Goal: Find specific page/section

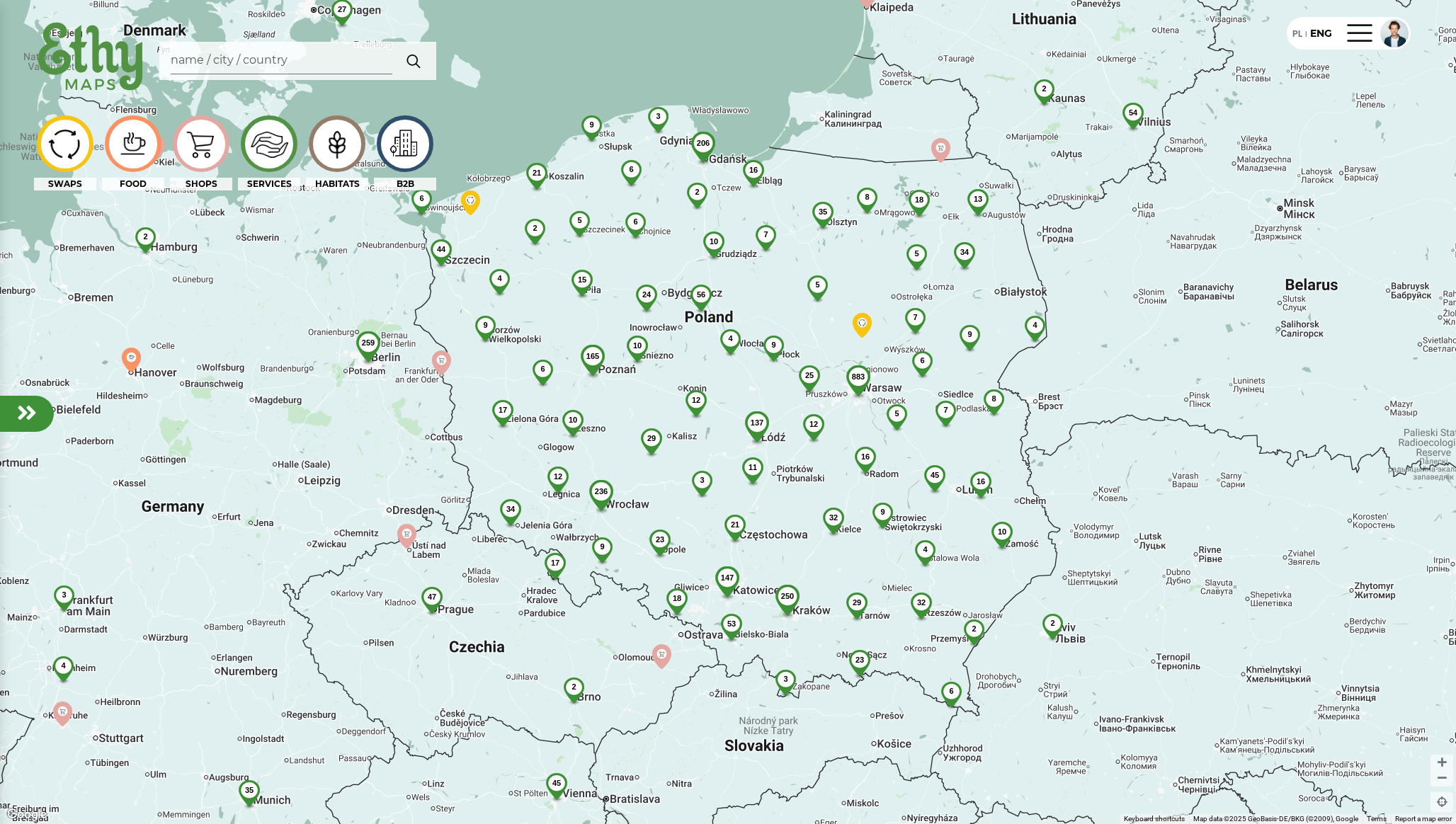
click at [271, 150] on img at bounding box center [269, 143] width 48 height 47
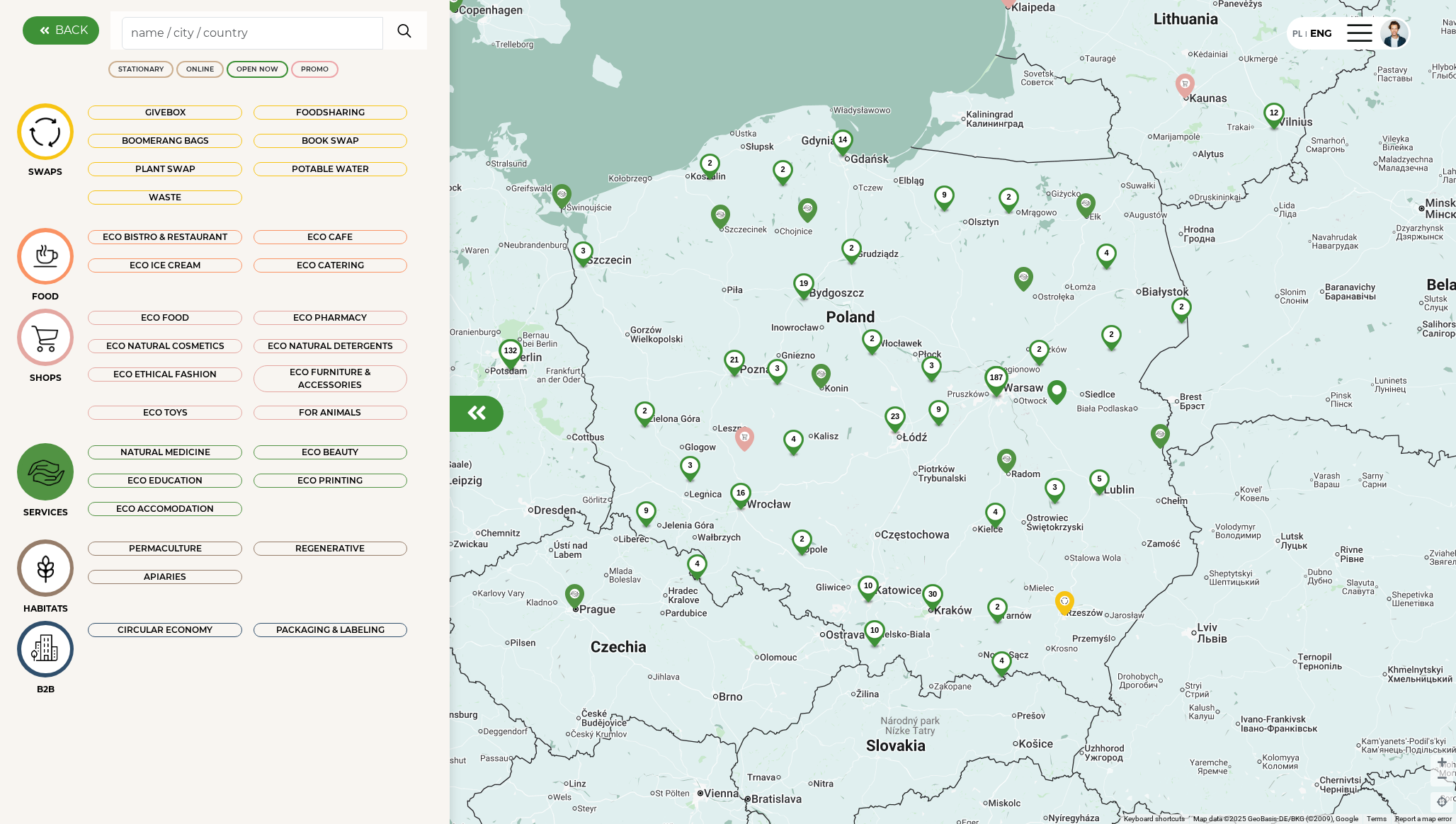
click at [365, 322] on div "ECO PHARMACY" at bounding box center [330, 317] width 153 height 14
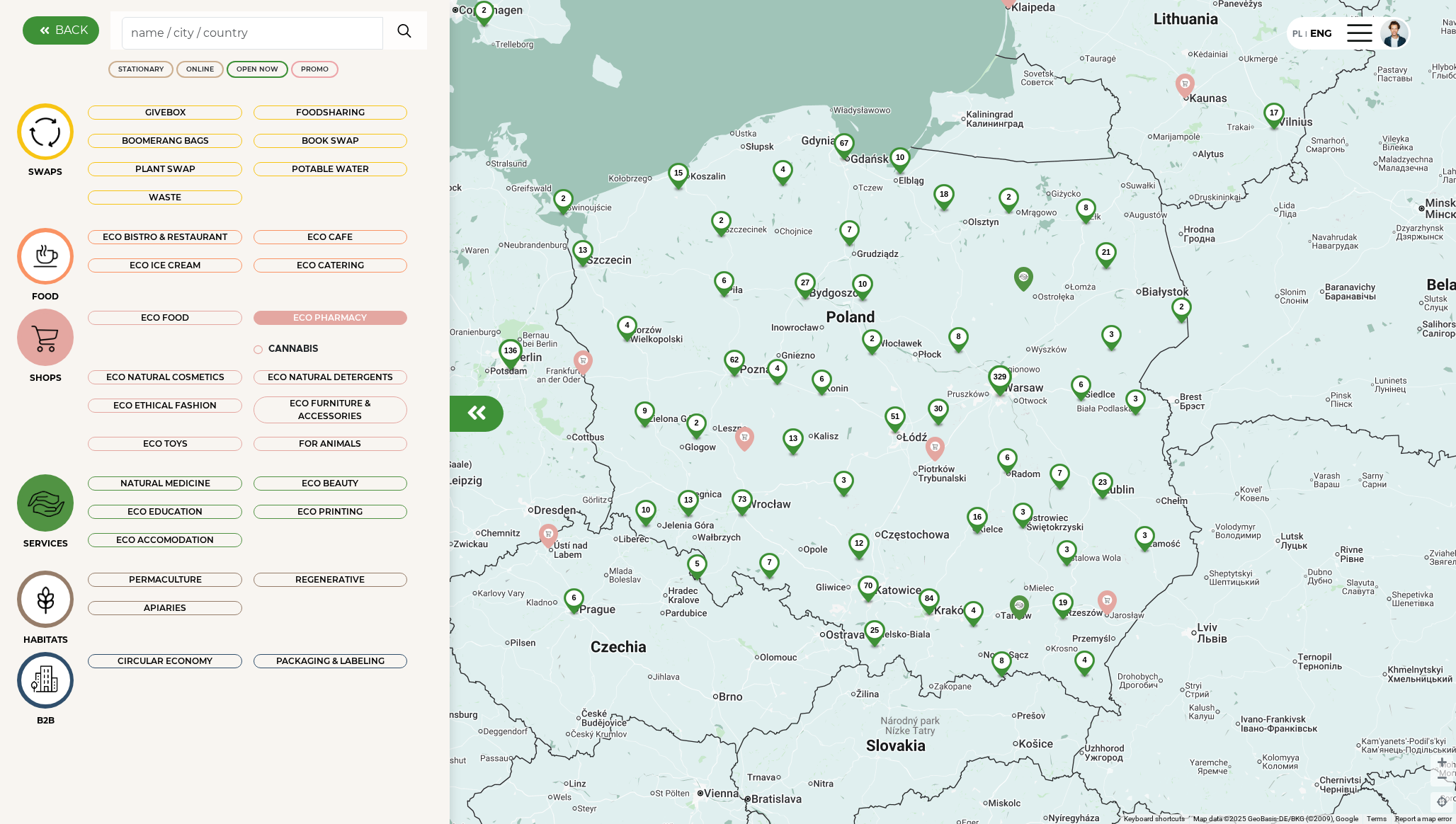
click at [653, 417] on div "9" at bounding box center [645, 411] width 38 height 19
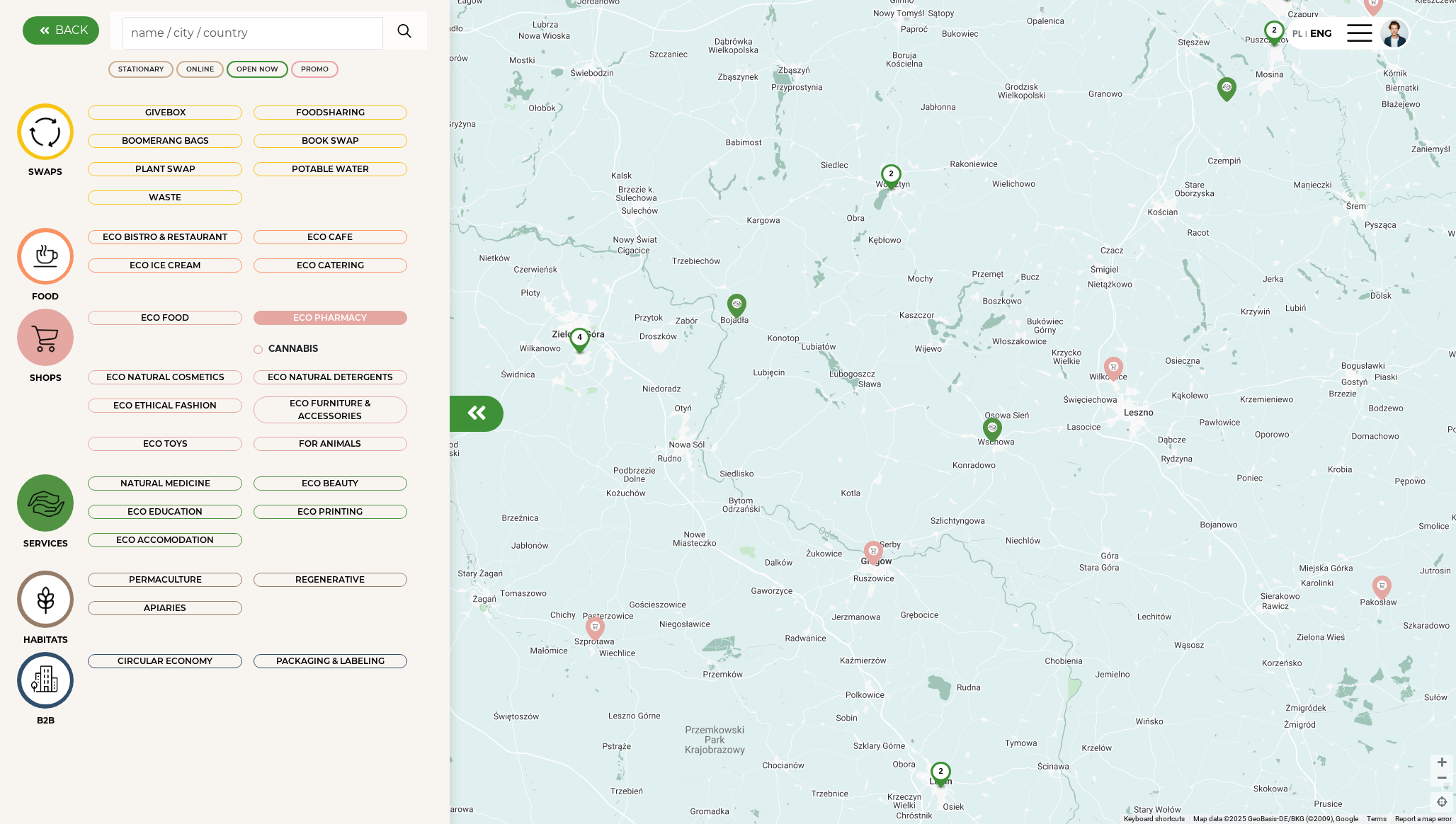
click at [576, 342] on div "4" at bounding box center [580, 337] width 38 height 19
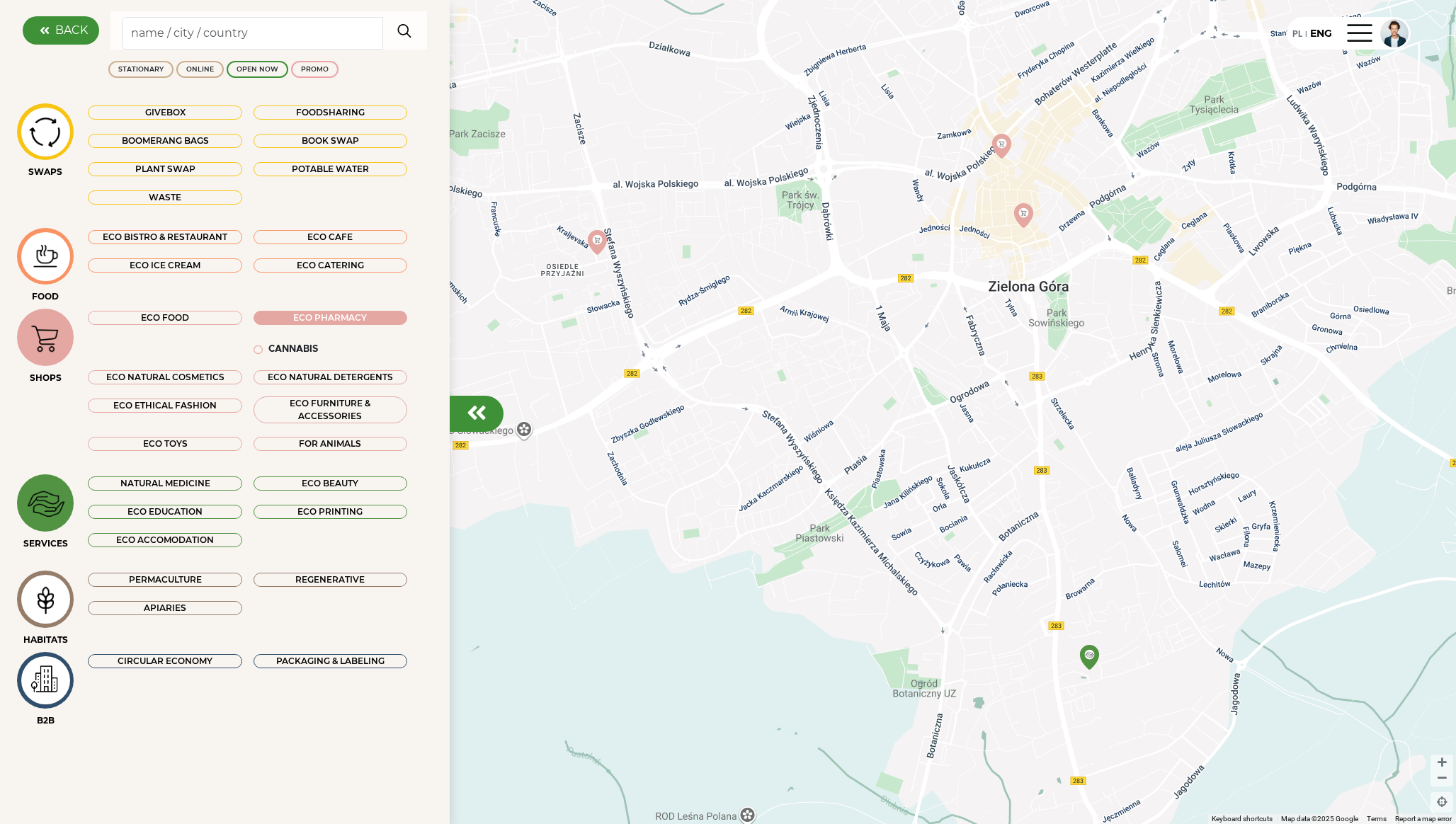
drag, startPoint x: 1144, startPoint y: 316, endPoint x: 1319, endPoint y: 323, distance: 175.1
click at [1328, 323] on div at bounding box center [728, 412] width 1456 height 824
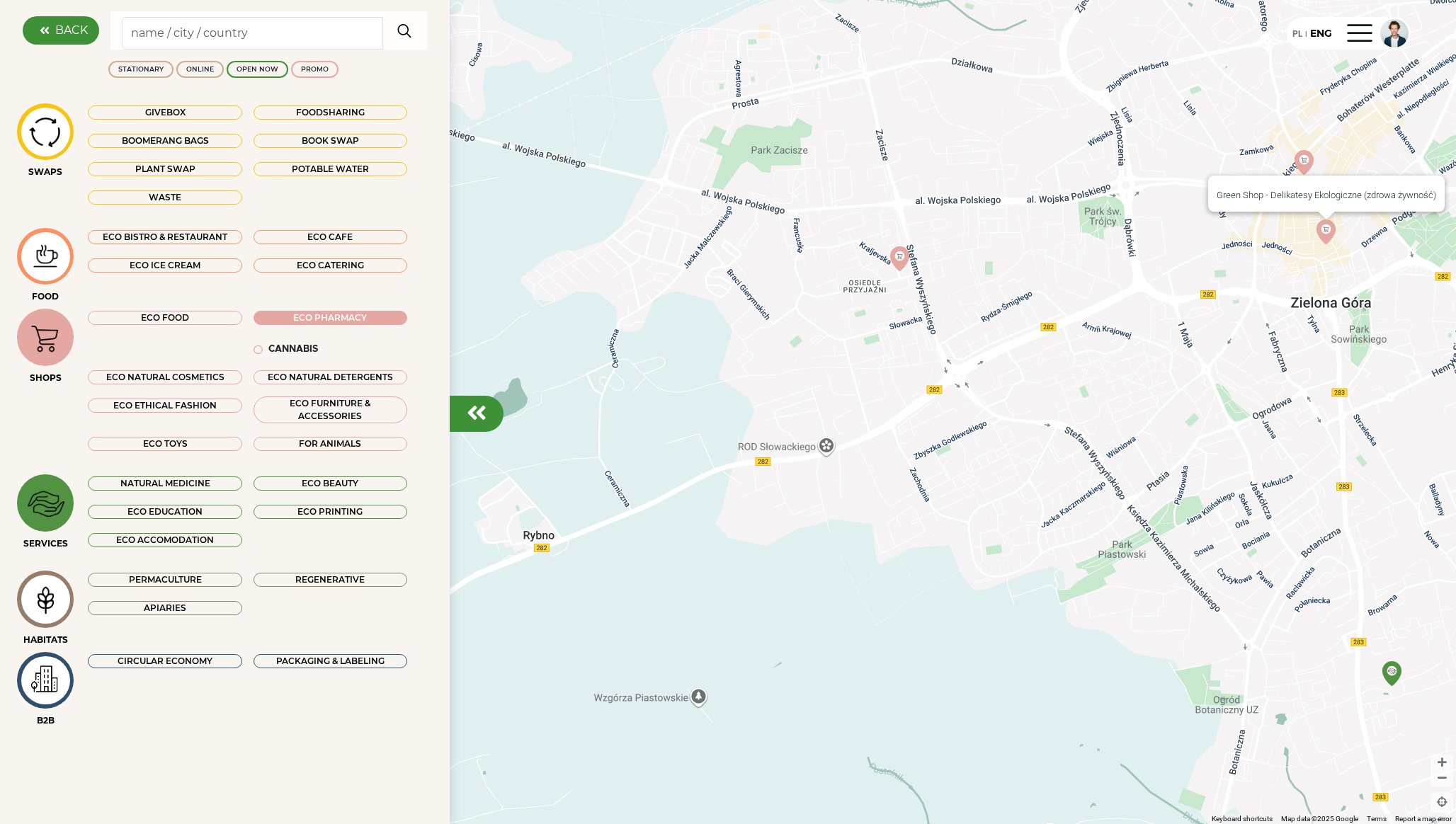
click at [1329, 234] on div "Green Shop - Delikatesy Ekologiczne (zdrowa żywność)" at bounding box center [728, 412] width 1456 height 824
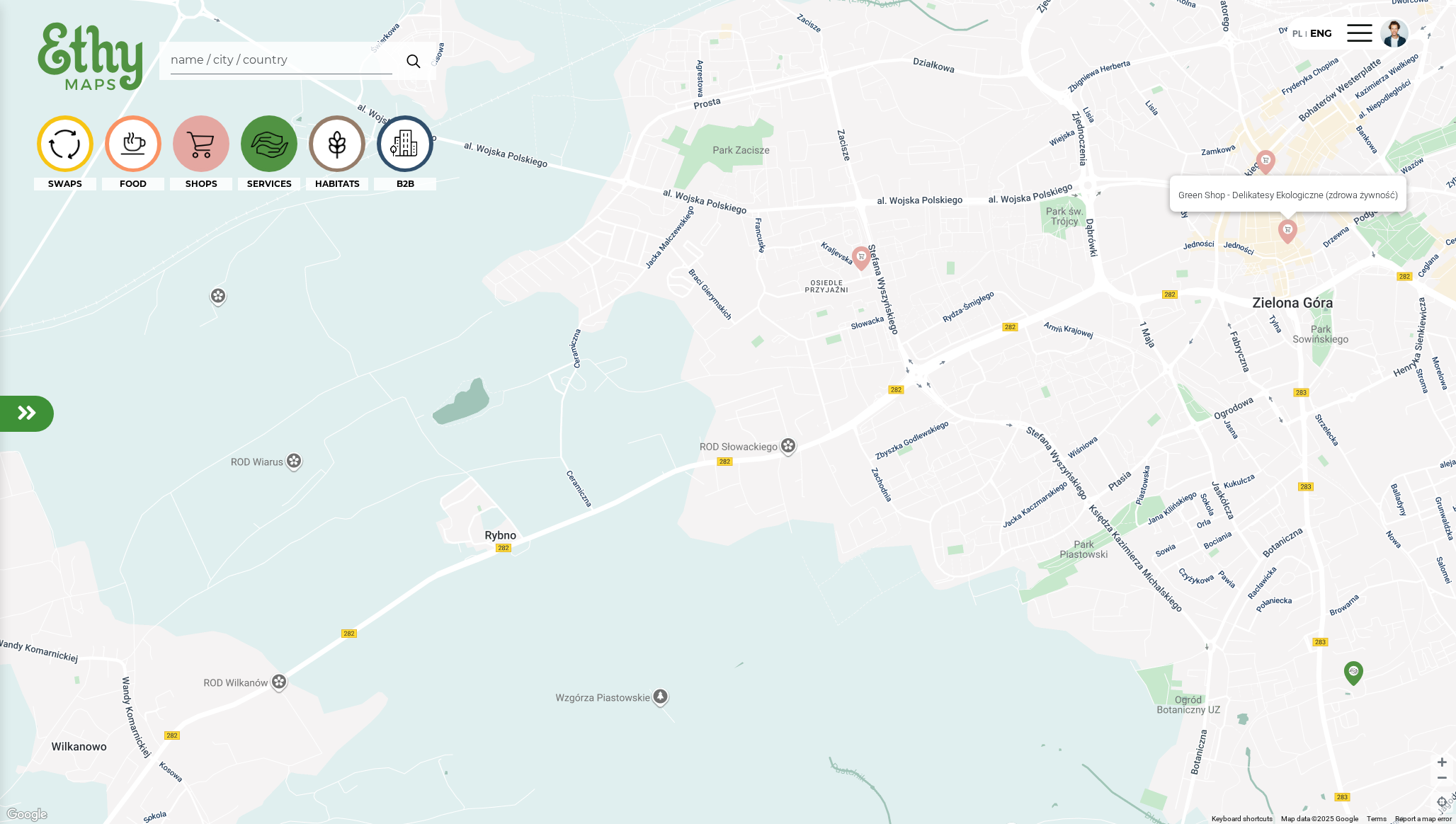
click at [1292, 231] on img at bounding box center [1288, 232] width 25 height 25
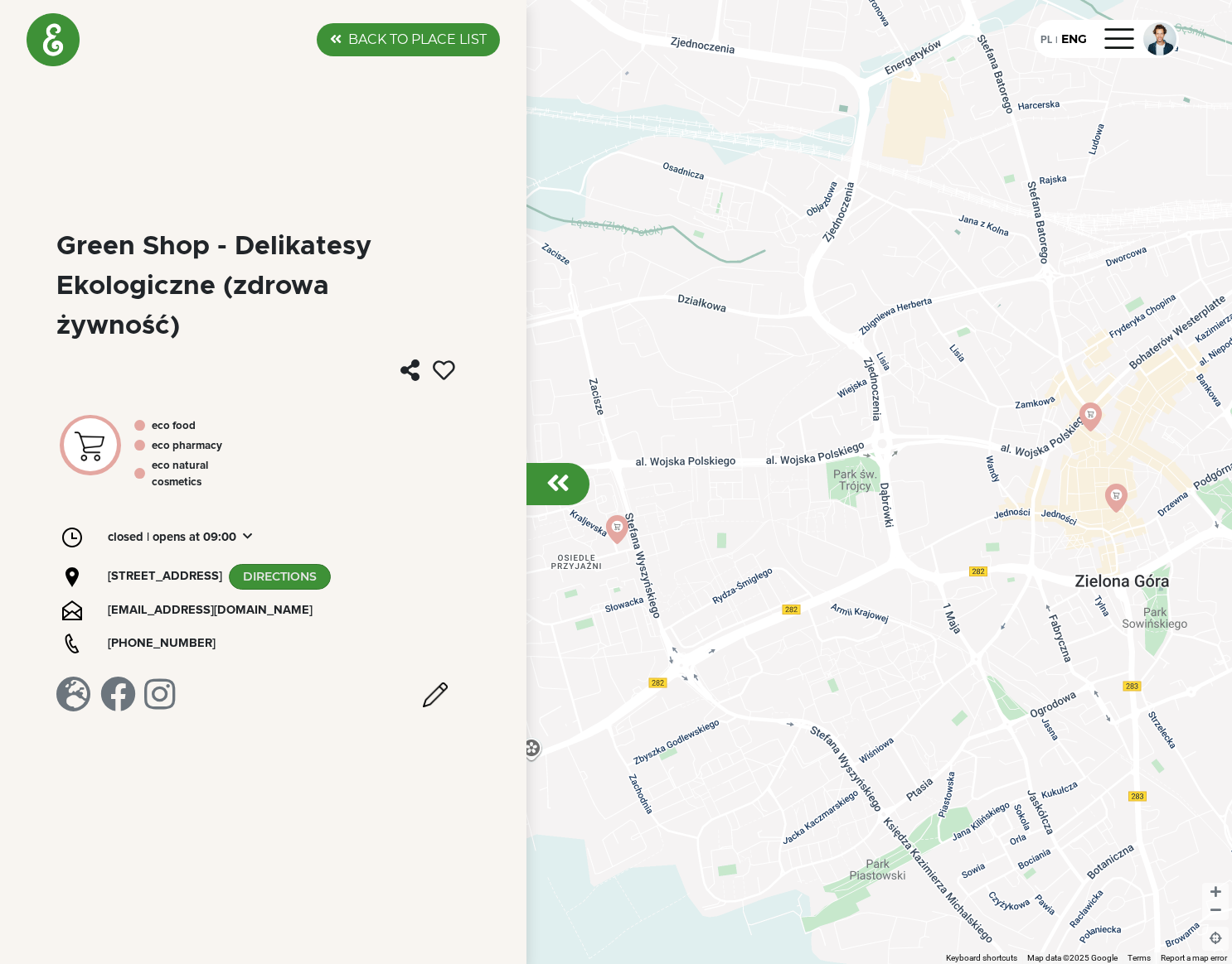
click at [555, 484] on em at bounding box center [557, 483] width 23 height 27
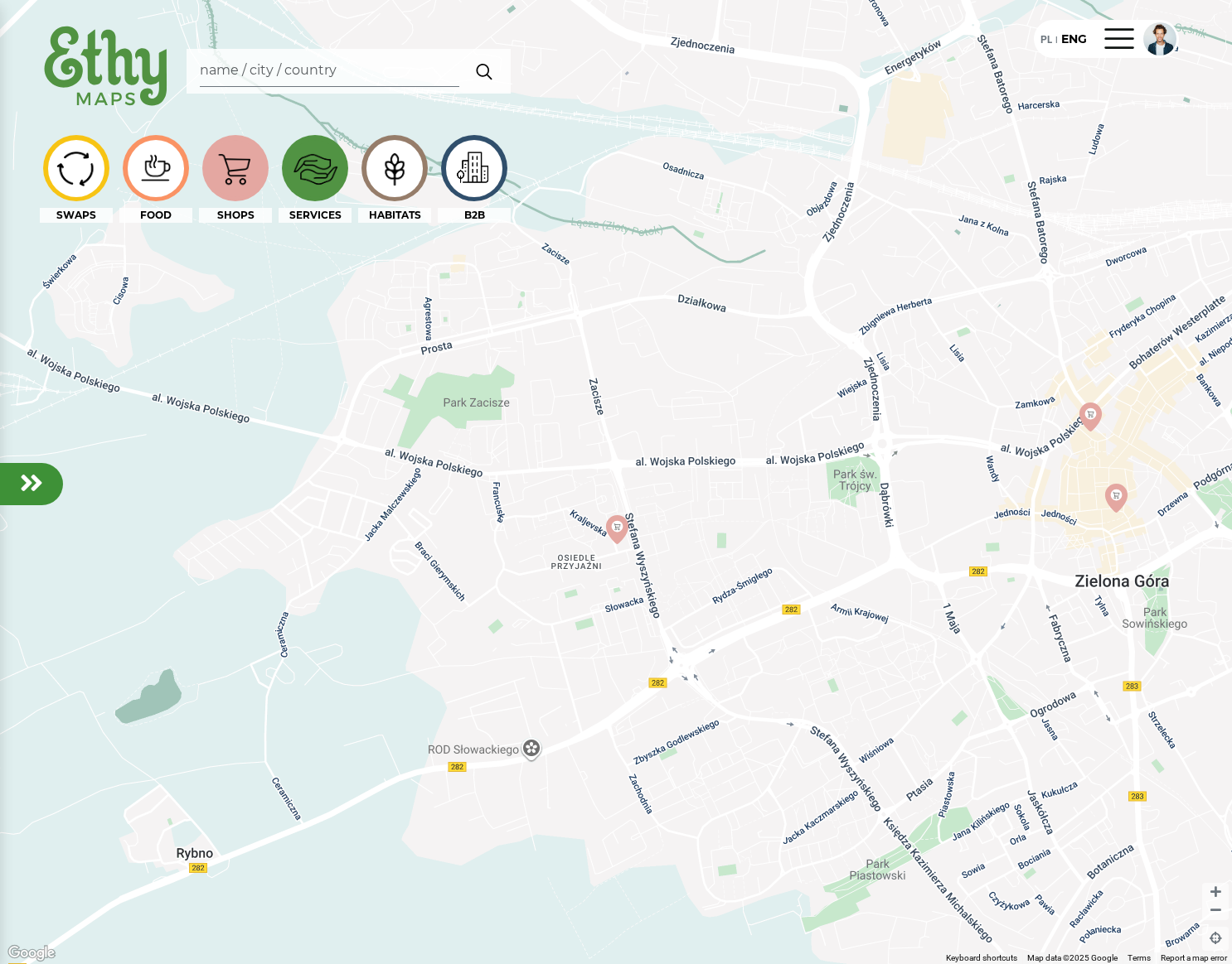
click at [24, 498] on div at bounding box center [32, 484] width 63 height 42
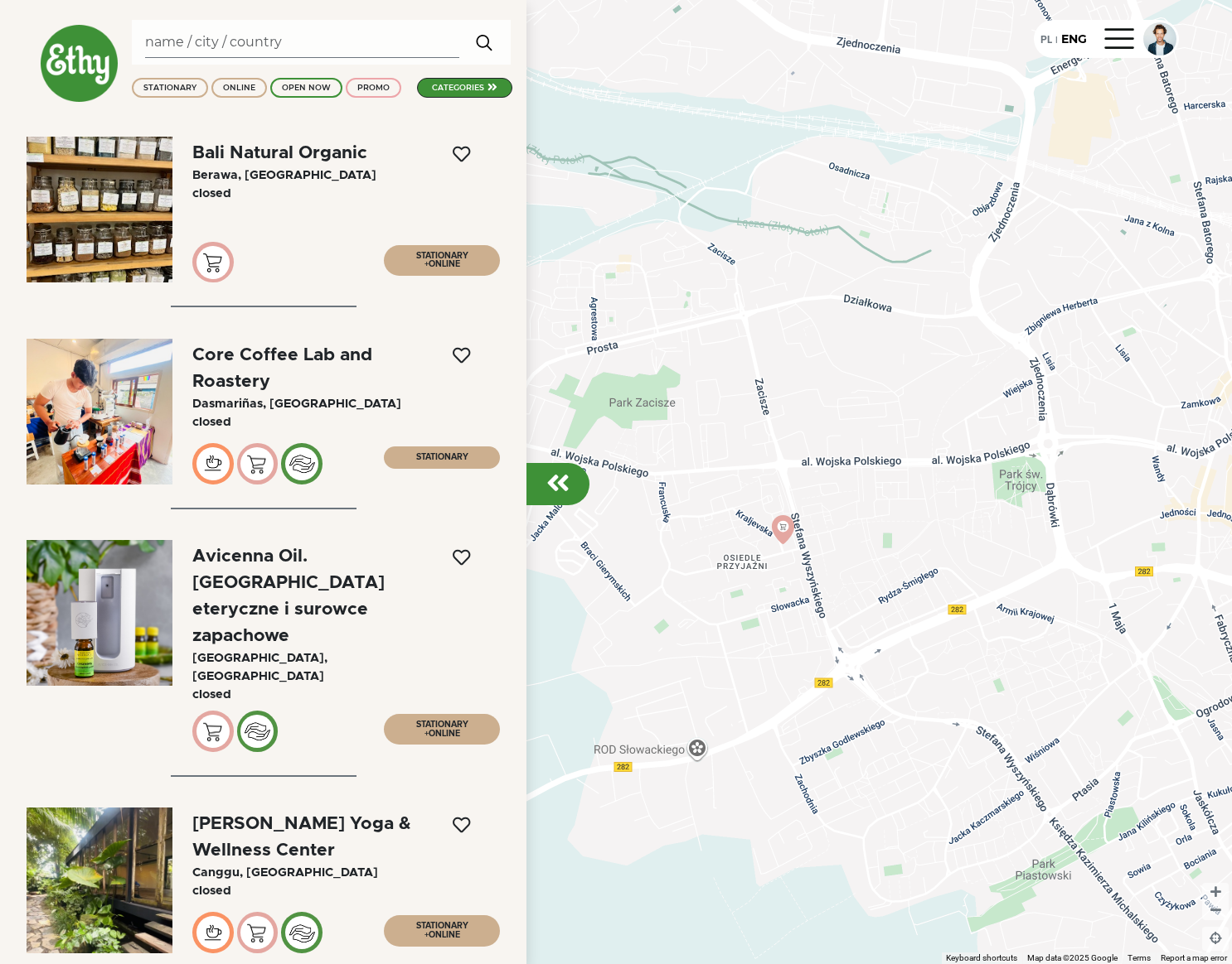
click at [723, 142] on div at bounding box center [616, 482] width 1232 height 964
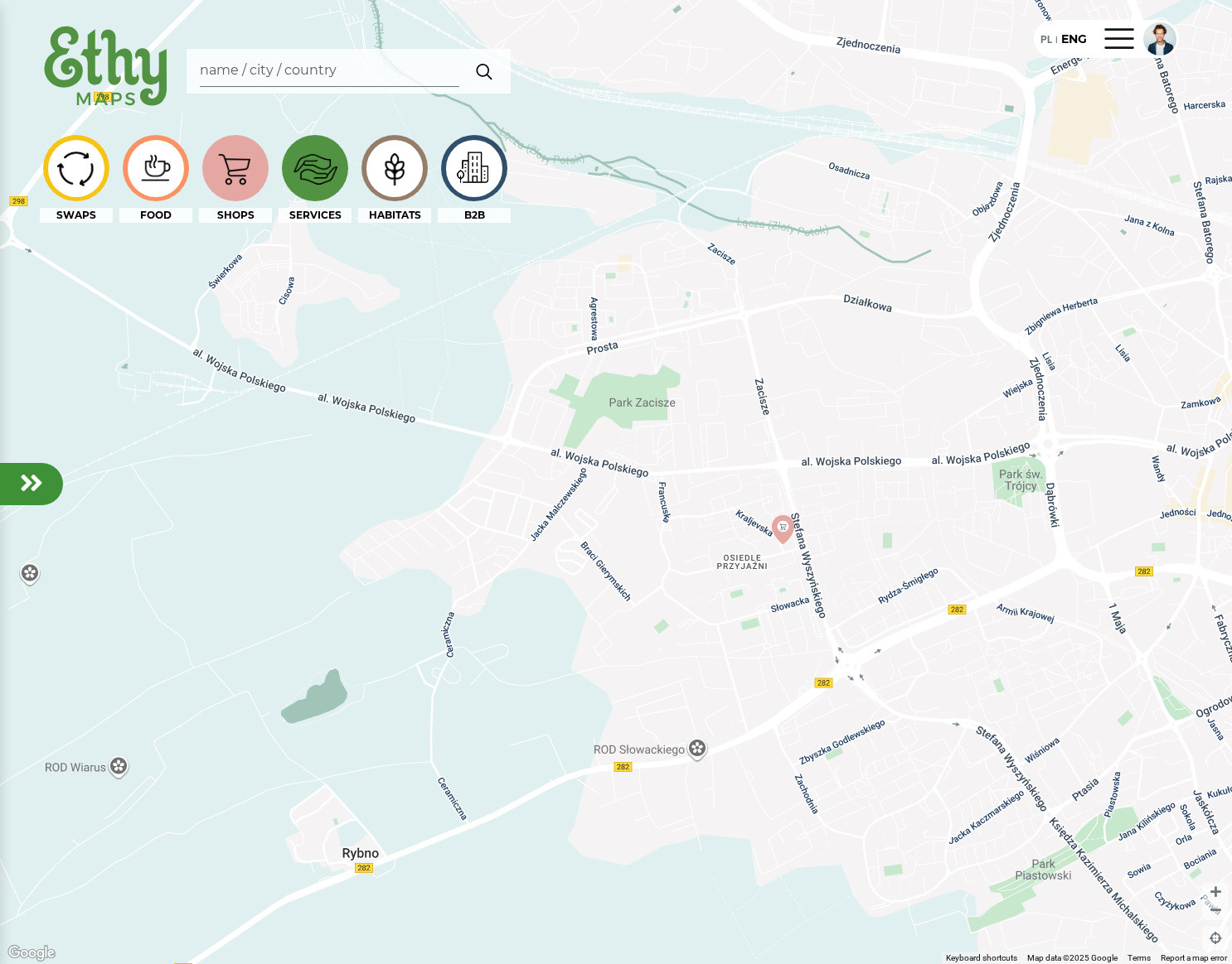
click at [480, 164] on img at bounding box center [474, 168] width 56 height 49
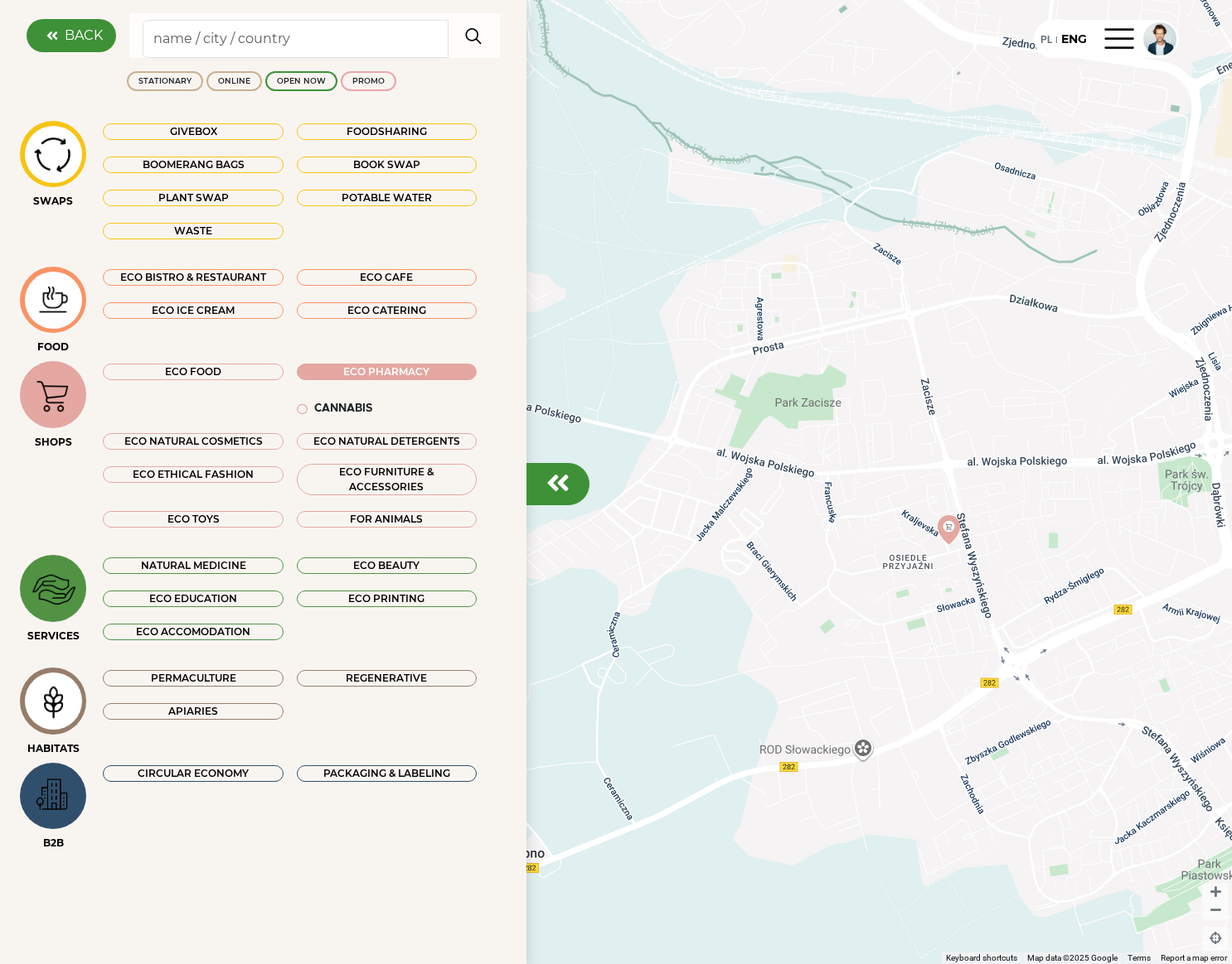
click at [85, 35] on label "BACK" at bounding box center [83, 35] width 38 height 20
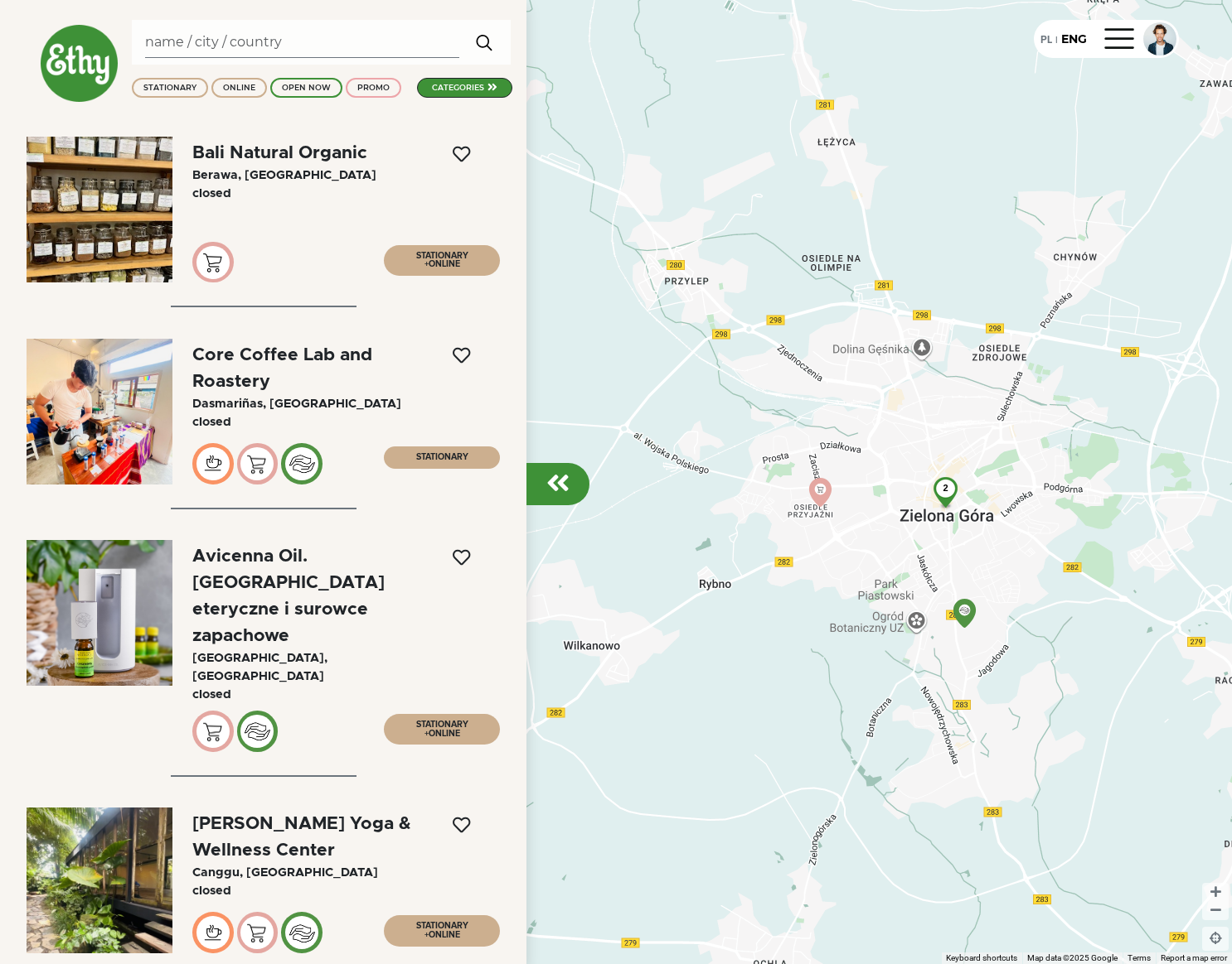
click at [139, 228] on div at bounding box center [100, 210] width 146 height 146
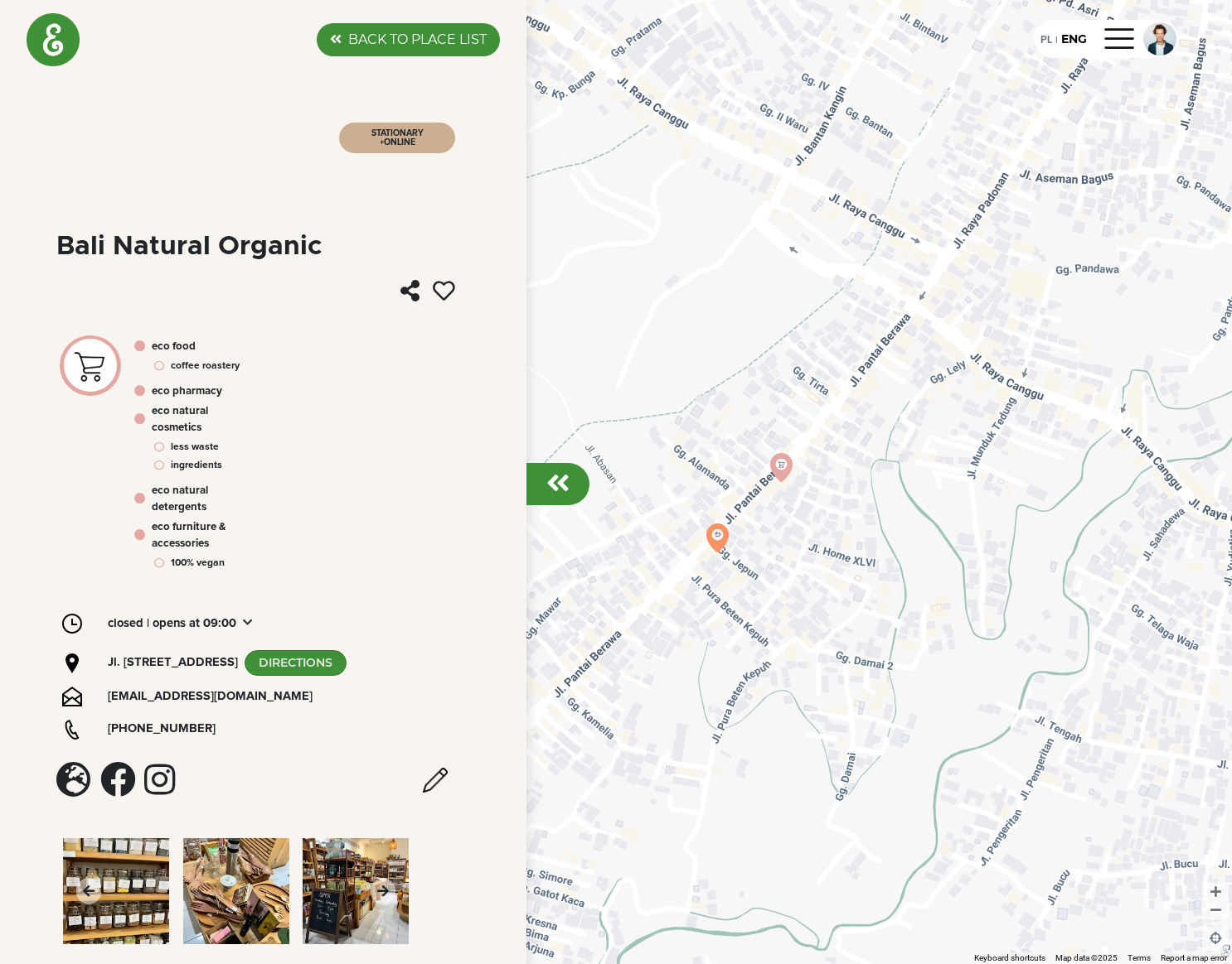
click at [386, 37] on label "BACK TO PLACE LIST" at bounding box center [417, 39] width 138 height 20
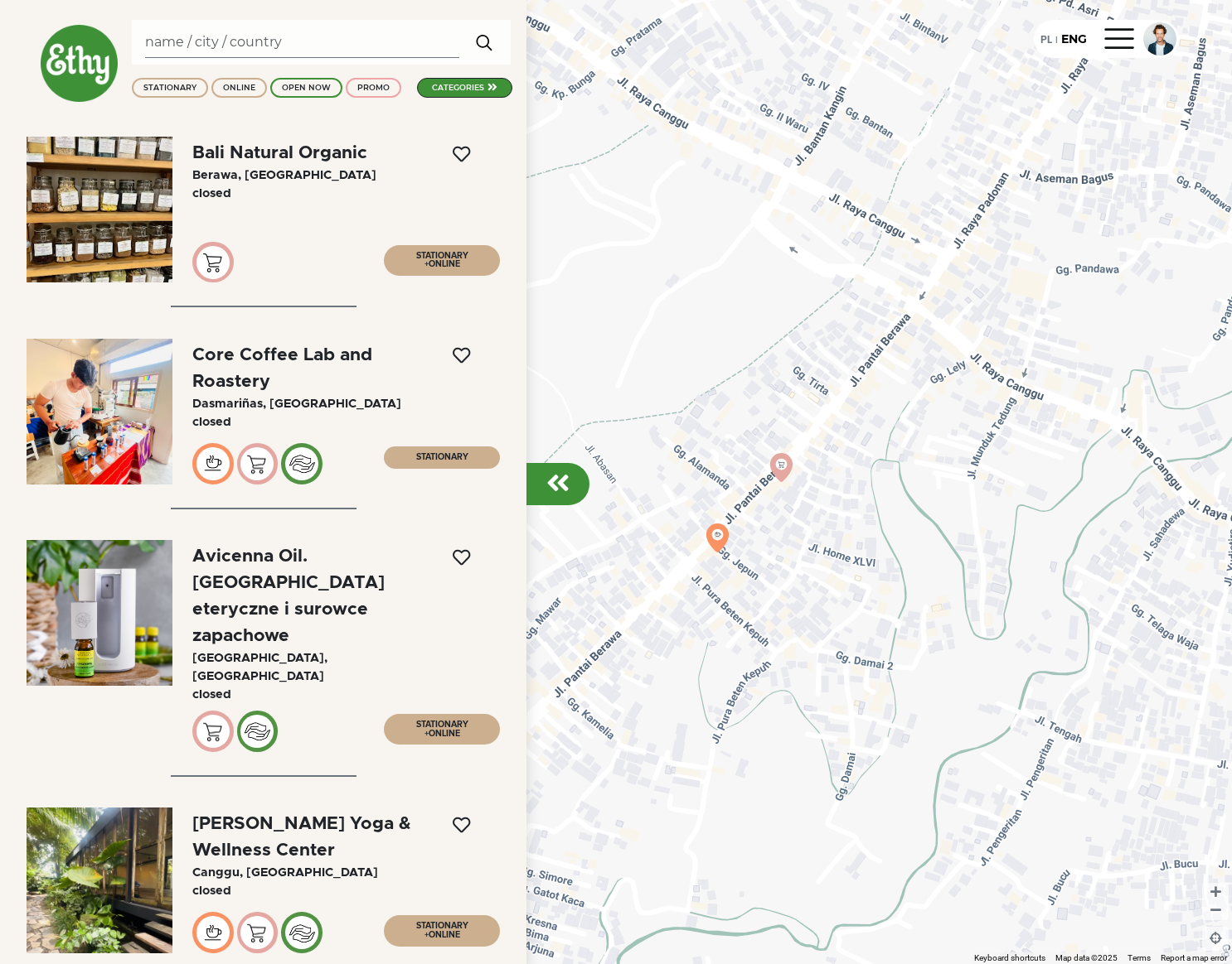
click at [101, 74] on img at bounding box center [79, 63] width 79 height 79
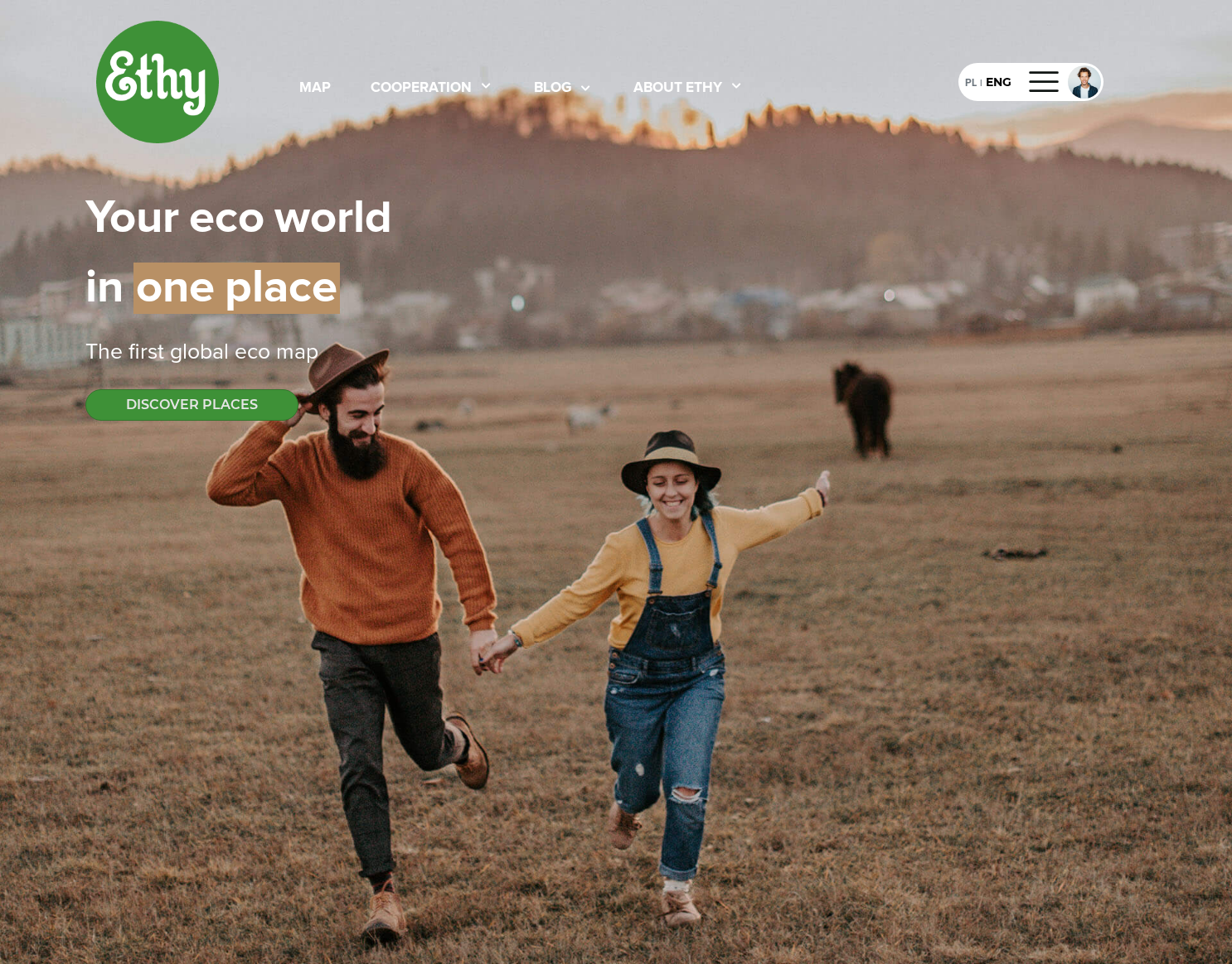
select select
